Goal: Task Accomplishment & Management: Manage account settings

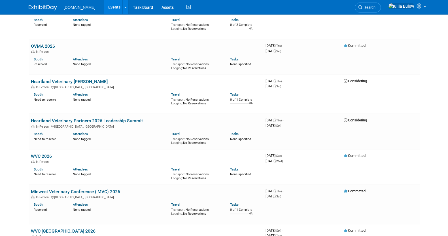
scroll to position [492, 0]
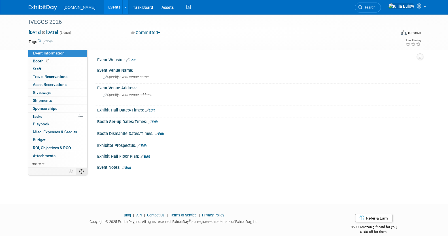
click at [84, 172] on td at bounding box center [82, 171] width 12 height 7
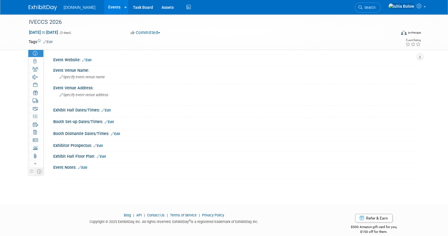
click at [32, 173] on td at bounding box center [31, 171] width 7 height 7
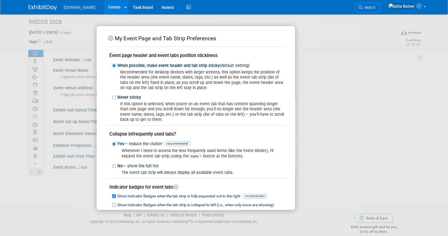
click at [42, 188] on div "My Event Page and Tab Strip Preferences Event page header and event tabs positi…" at bounding box center [224, 118] width 448 height 236
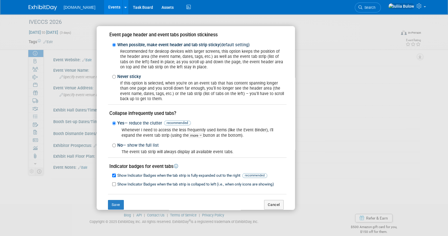
scroll to position [31, 0]
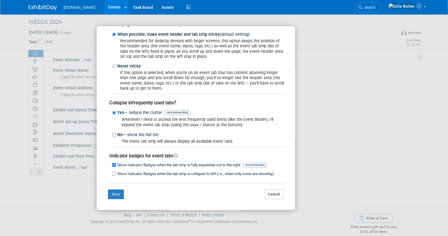
click at [270, 196] on button "Cancel" at bounding box center [274, 194] width 20 height 10
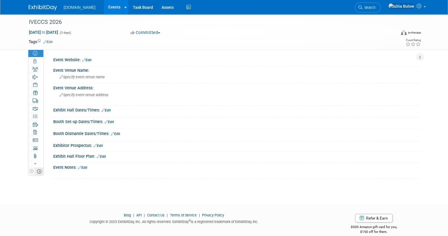
click at [37, 171] on icon at bounding box center [39, 171] width 4 height 4
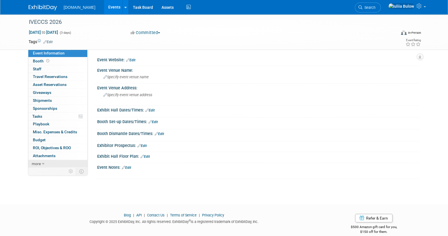
click at [57, 163] on link "more" at bounding box center [57, 164] width 59 height 8
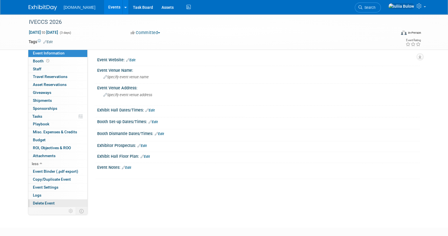
click at [64, 204] on link "Delete Event" at bounding box center [57, 203] width 59 height 8
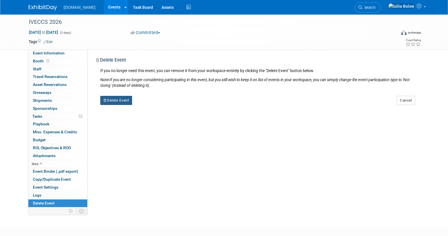
click at [121, 98] on button "Delete Event" at bounding box center [116, 100] width 32 height 9
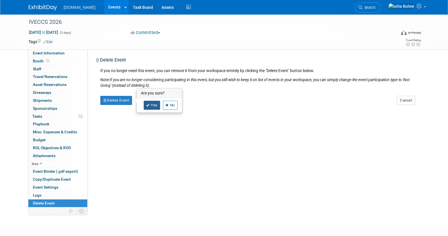
click at [152, 101] on link "Yes" at bounding box center [152, 105] width 16 height 9
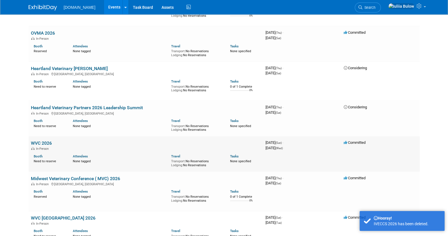
scroll to position [528, 0]
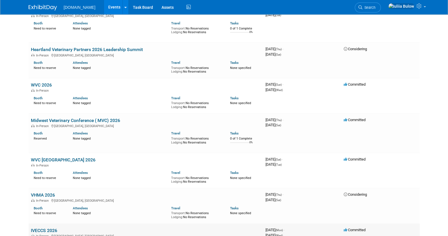
click at [358, 228] on span "Committed" at bounding box center [355, 230] width 22 height 4
click at [56, 228] on link "IVECCS 2026" at bounding box center [44, 230] width 26 height 5
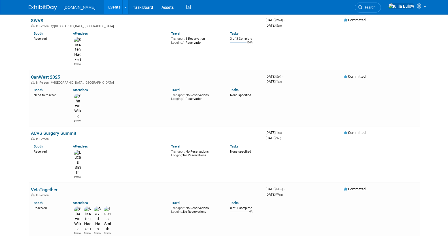
scroll to position [0, 0]
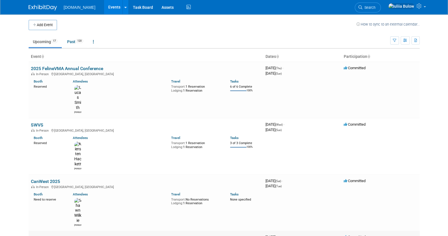
click at [52, 235] on link "ACVS Surgery Summit" at bounding box center [53, 237] width 45 height 5
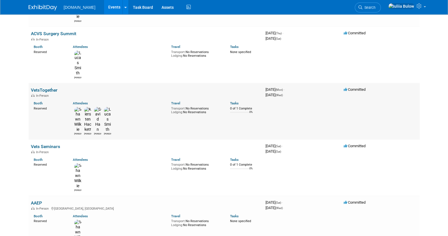
scroll to position [213, 0]
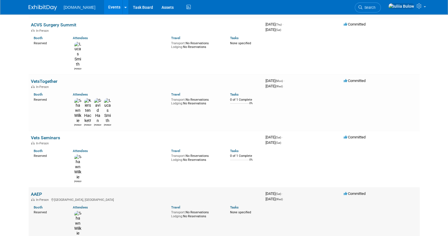
click at [39, 191] on link "AAEP" at bounding box center [36, 193] width 11 height 5
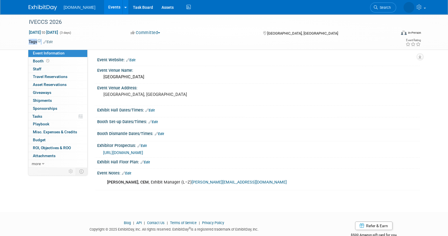
click at [49, 40] on div "Tags Edit" at bounding box center [192, 42] width 326 height 8
click at [49, 40] on link "Edit" at bounding box center [47, 42] width 9 height 4
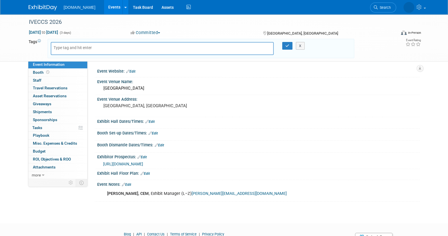
drag, startPoint x: 162, startPoint y: 35, endPoint x: 160, endPoint y: 32, distance: 3.2
click at [160, 33] on button "Committed" at bounding box center [146, 33] width 34 height 6
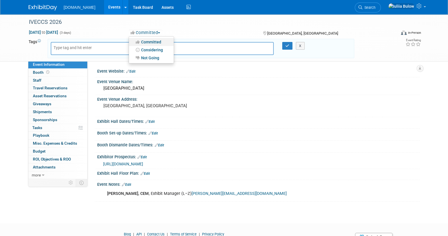
click at [157, 42] on link "Committed" at bounding box center [151, 42] width 45 height 8
click at [156, 31] on button "Committed" at bounding box center [146, 33] width 35 height 6
click at [154, 49] on link "Considering" at bounding box center [151, 50] width 45 height 8
click at [286, 43] on button "button" at bounding box center [287, 46] width 10 height 8
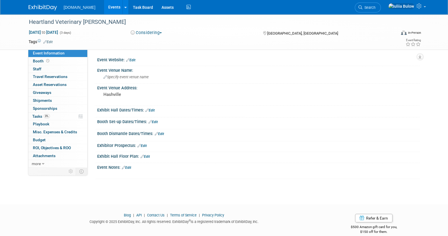
click at [49, 41] on link "Edit" at bounding box center [47, 42] width 9 height 4
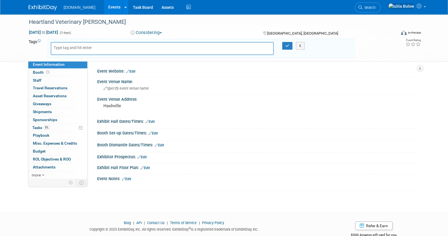
click at [278, 31] on span "[GEOGRAPHIC_DATA], [GEOGRAPHIC_DATA]" at bounding box center [302, 33] width 71 height 4
click at [300, 47] on button "X" at bounding box center [300, 46] width 9 height 8
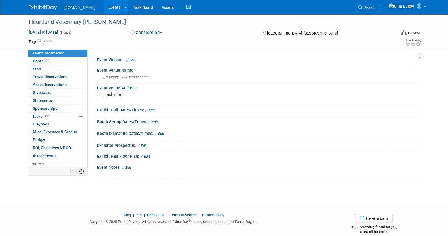
click at [79, 171] on td at bounding box center [82, 171] width 12 height 7
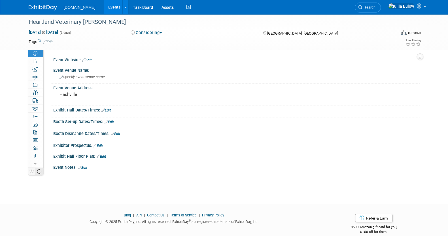
click at [40, 171] on icon at bounding box center [39, 171] width 4 height 4
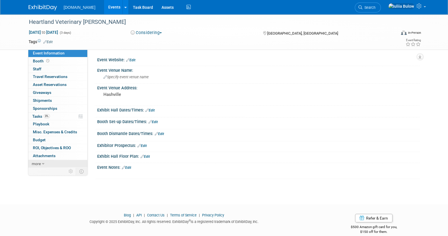
click at [43, 162] on icon at bounding box center [43, 164] width 3 height 4
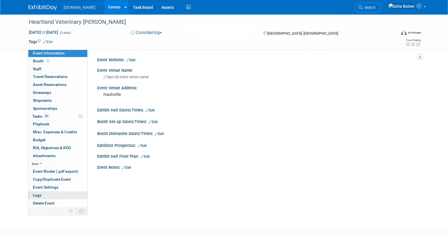
click at [44, 195] on link "Logs" at bounding box center [57, 195] width 59 height 8
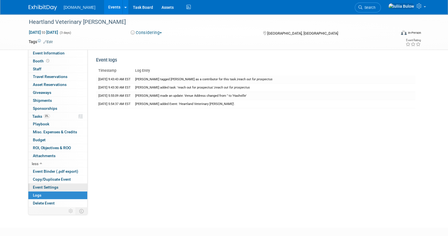
click at [41, 187] on span "Event Settings" at bounding box center [46, 187] width 26 height 5
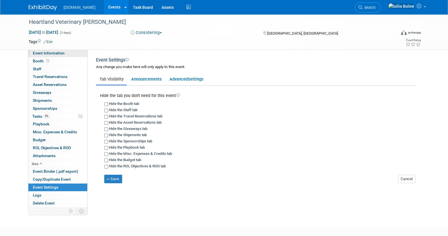
click at [30, 56] on link "Event Information" at bounding box center [57, 53] width 59 height 8
